Goal: Complete application form

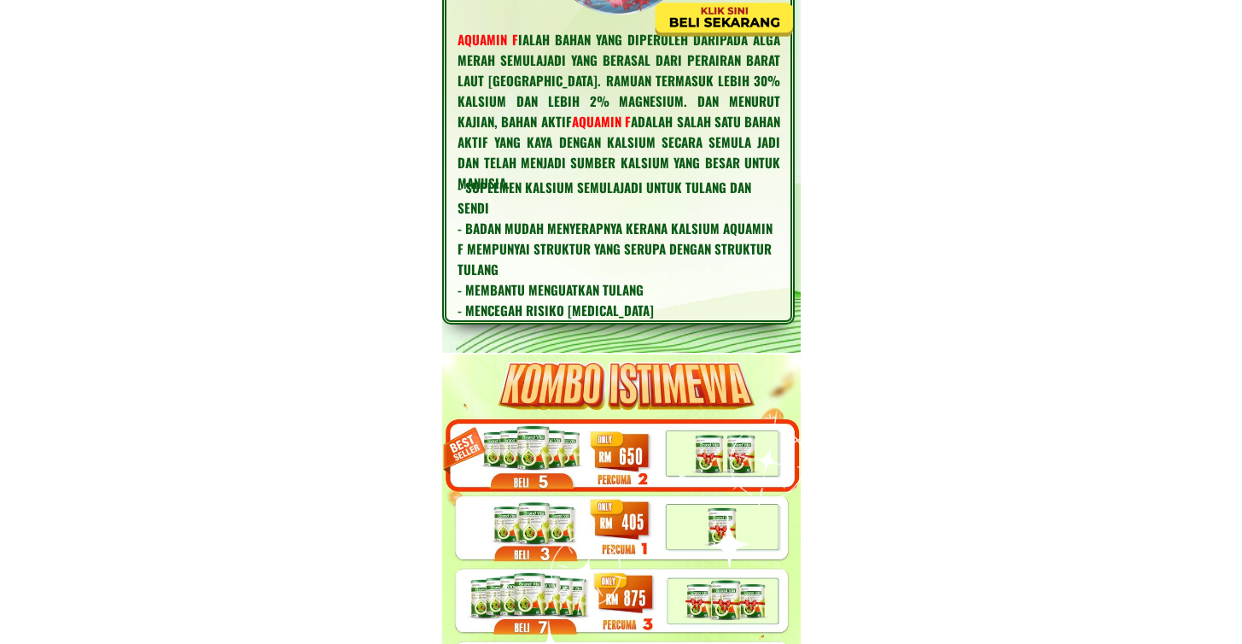
scroll to position [5750, 0]
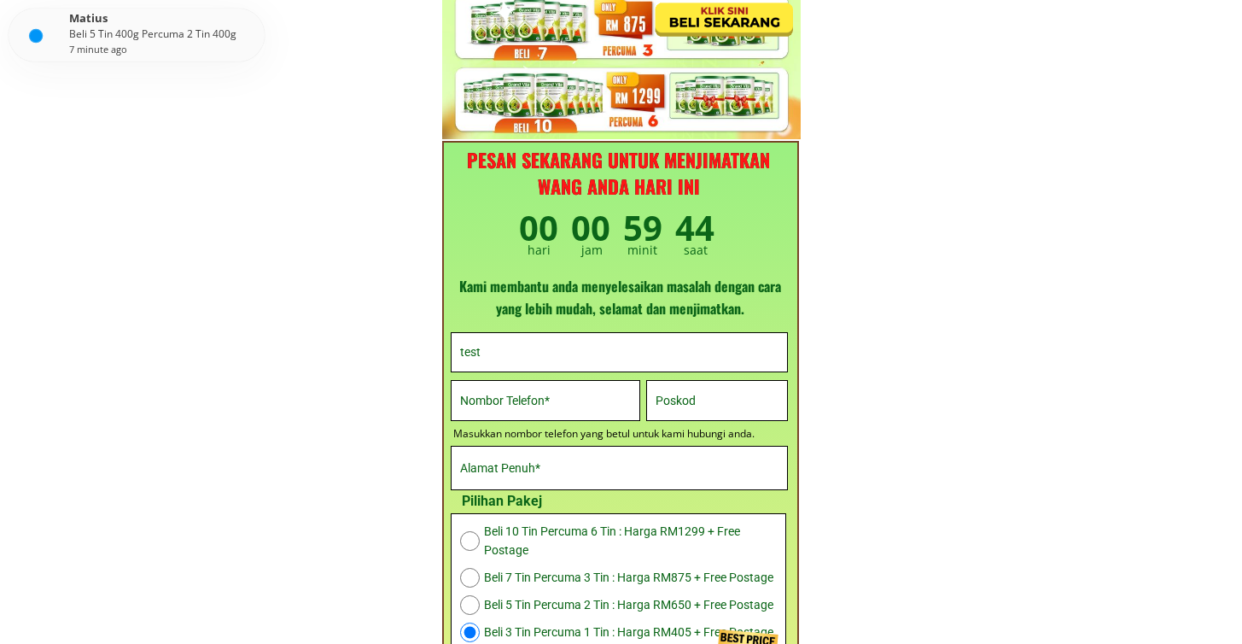
type input "test"
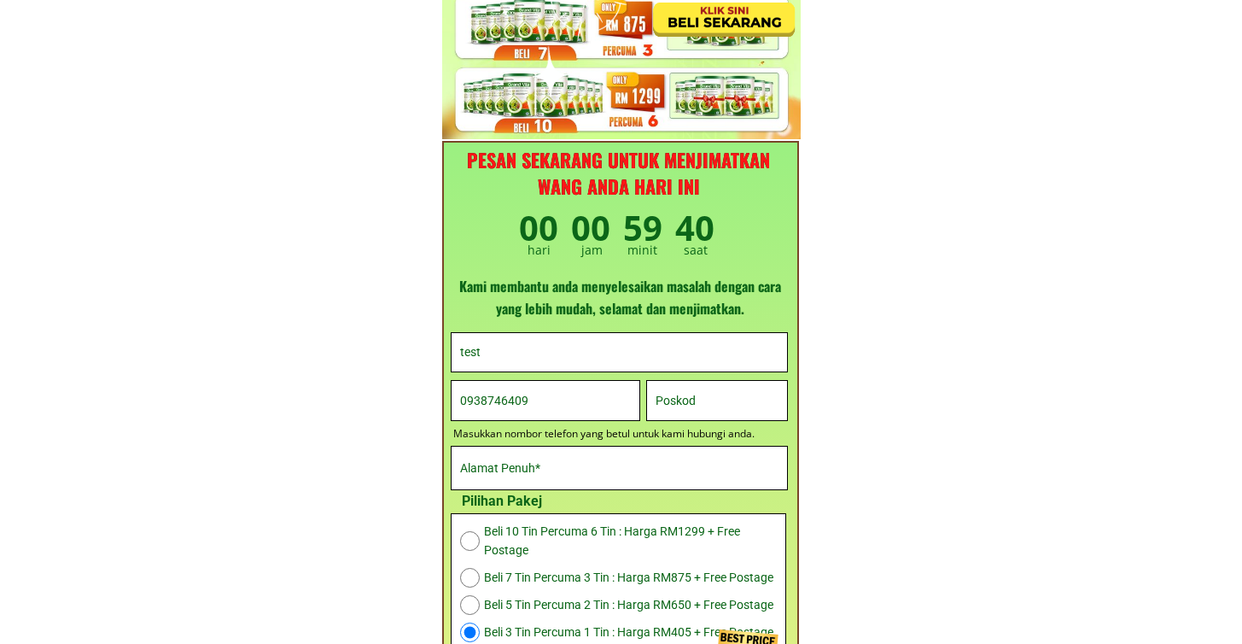
type input "0938746409"
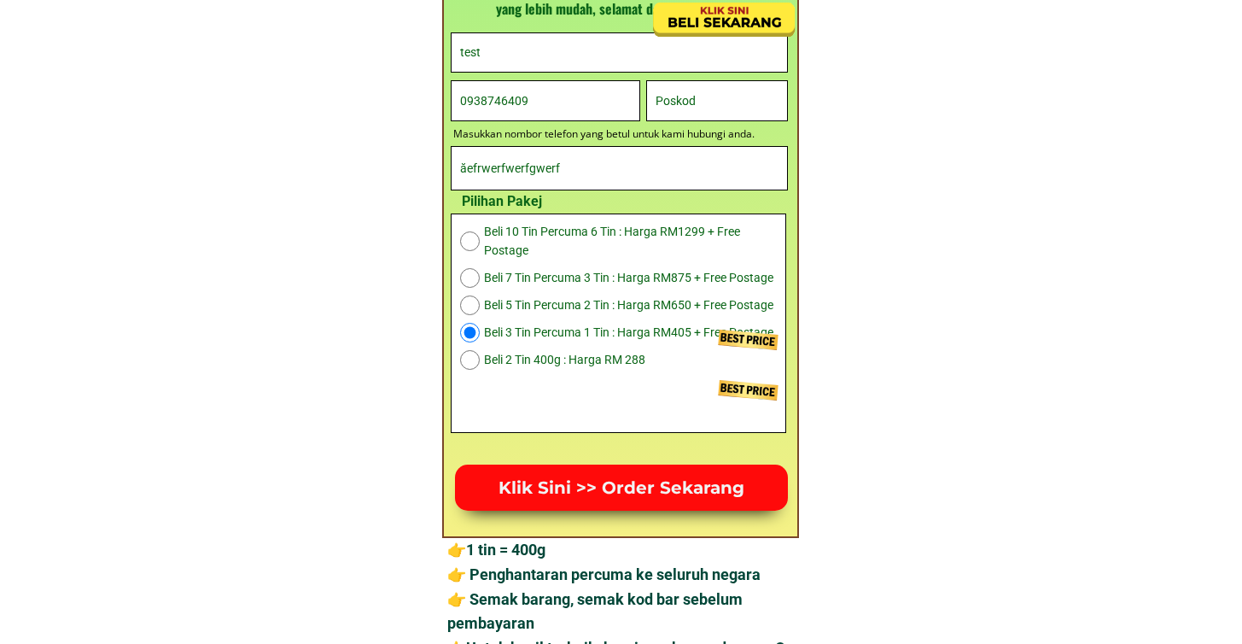
type input "ăefrwerfwerfgwerf"
click at [603, 494] on p "Klik Sini >> Order Sekarang" at bounding box center [622, 488] width 338 height 47
click at [582, 480] on p "Klik Sini >> Order Sekarang" at bounding box center [622, 488] width 334 height 46
click at [572, 169] on input "ăefrwerfwerfgwerf" at bounding box center [619, 168] width 327 height 43
click at [475, 94] on input "0938746403" at bounding box center [545, 100] width 179 height 38
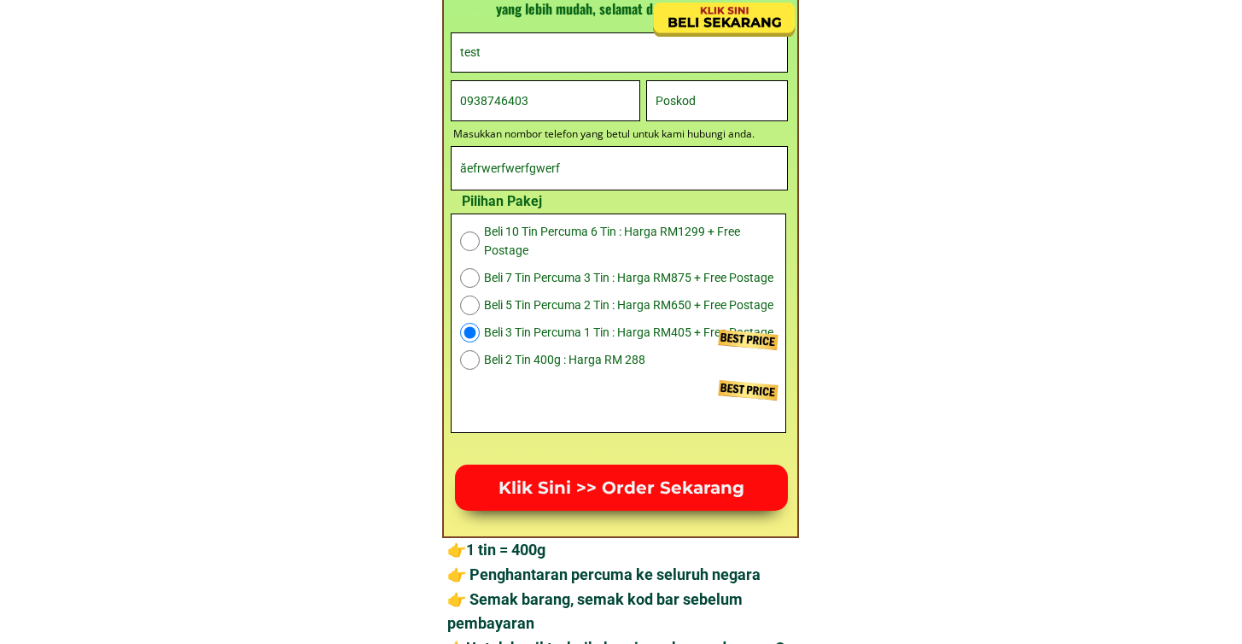
click at [487, 96] on input "0938746403" at bounding box center [545, 100] width 179 height 38
click at [500, 96] on input "0938746403" at bounding box center [545, 100] width 179 height 38
click at [513, 97] on input "0938746403" at bounding box center [545, 100] width 179 height 38
click at [555, 484] on p "Klik Sini >> Order Sekarang" at bounding box center [621, 488] width 333 height 46
click at [570, 482] on p "Klik Sini >> Order Sekarang" at bounding box center [622, 488] width 334 height 46
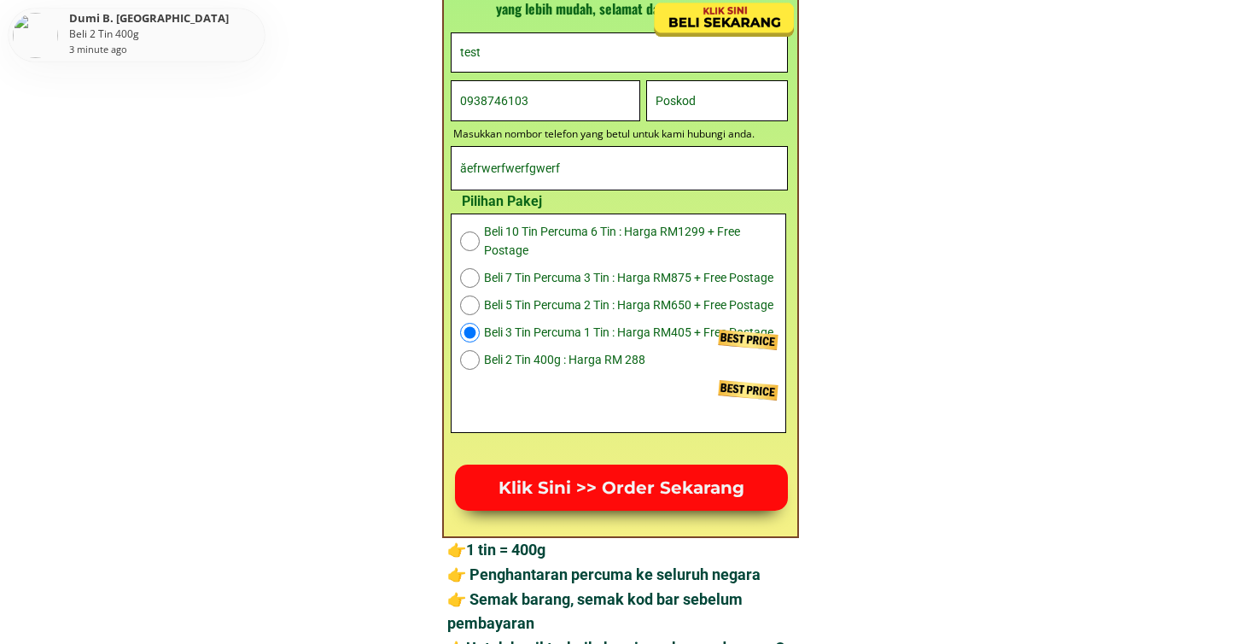
click at [473, 101] on input "0938746103" at bounding box center [545, 100] width 179 height 38
click at [475, 101] on input "0938746103" at bounding box center [545, 100] width 179 height 38
type input "0138746103"
click at [574, 498] on p "Klik Sini >> Order Sekarang" at bounding box center [621, 488] width 336 height 46
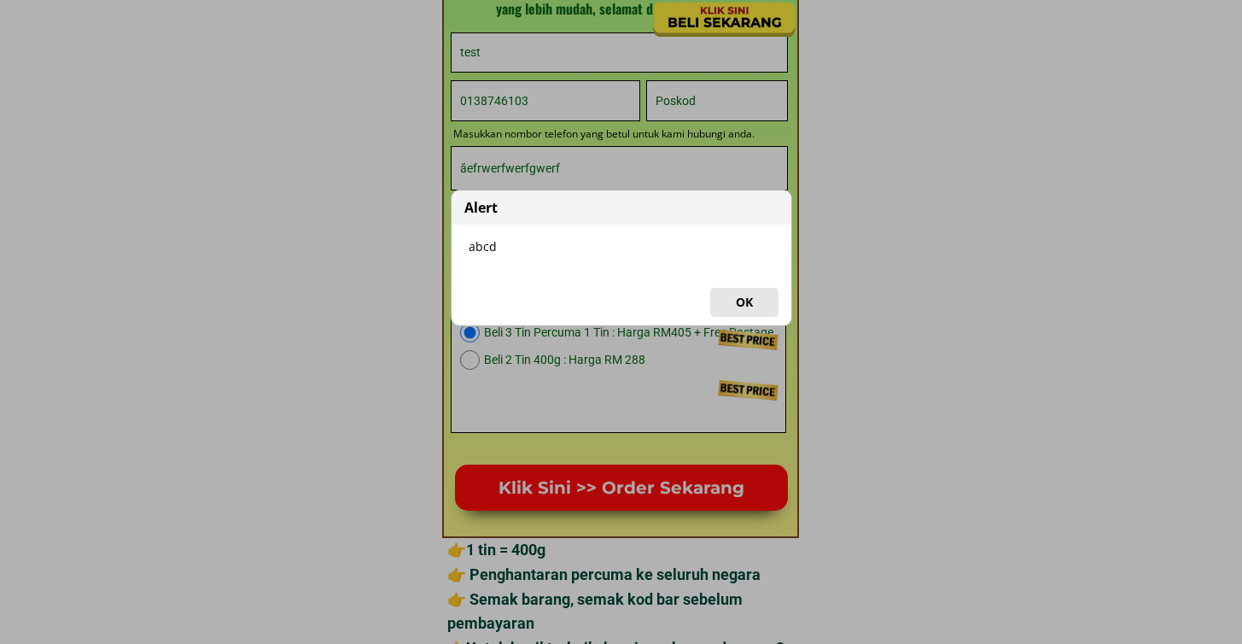
click at [751, 311] on button "OK" at bounding box center [744, 302] width 68 height 29
